Goal: Navigation & Orientation: Go to known website

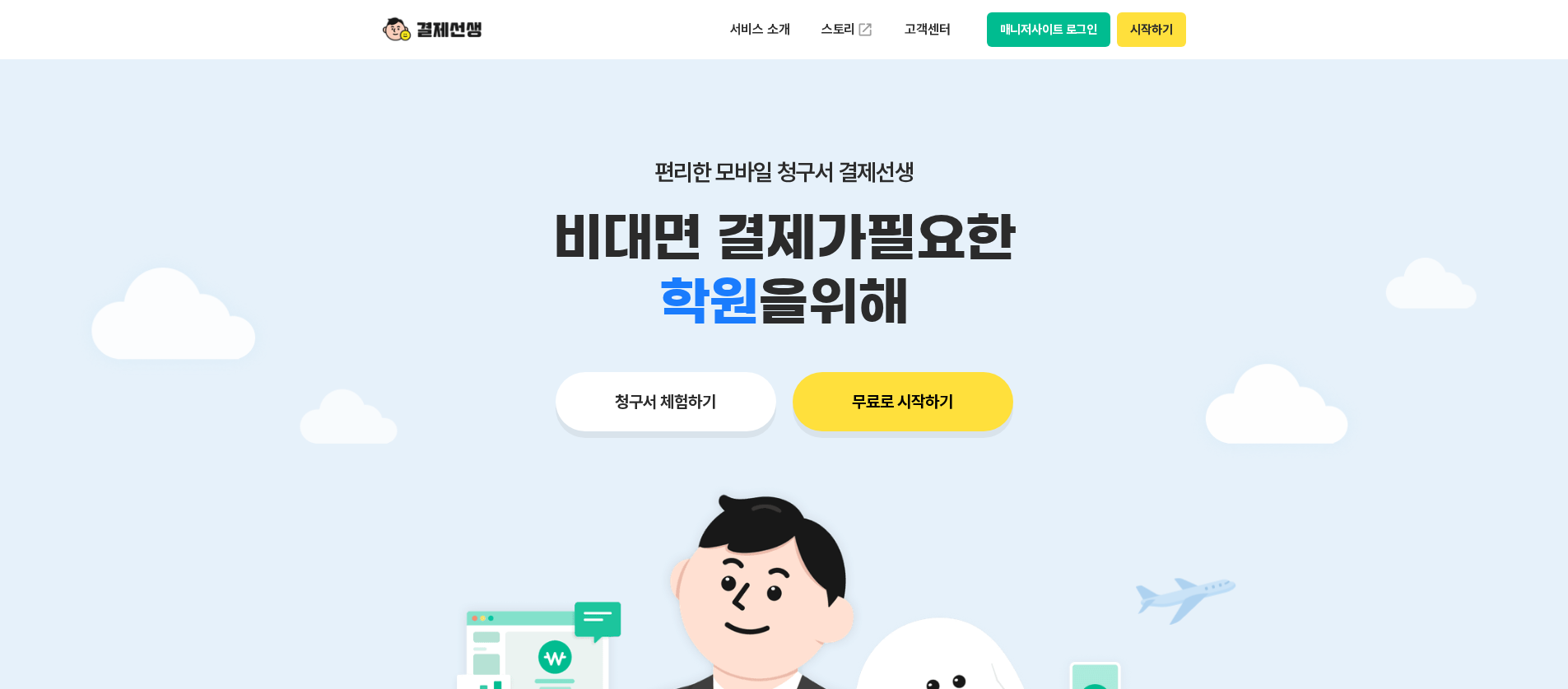
click at [1049, 34] on button "매니저사이트 로그인" at bounding box center [1049, 29] width 124 height 34
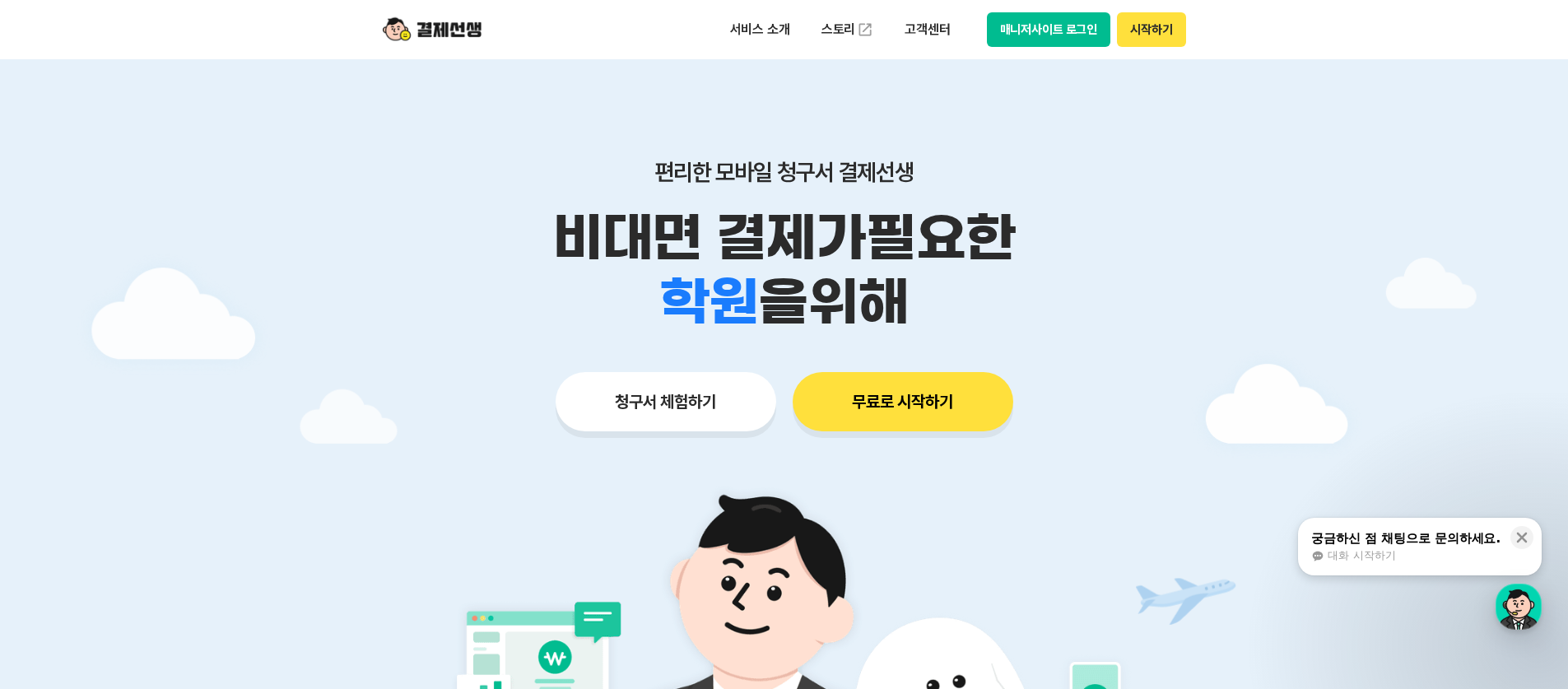
click at [1032, 32] on button "매니저사이트 로그인" at bounding box center [1049, 29] width 124 height 34
